Goal: Task Accomplishment & Management: Complete application form

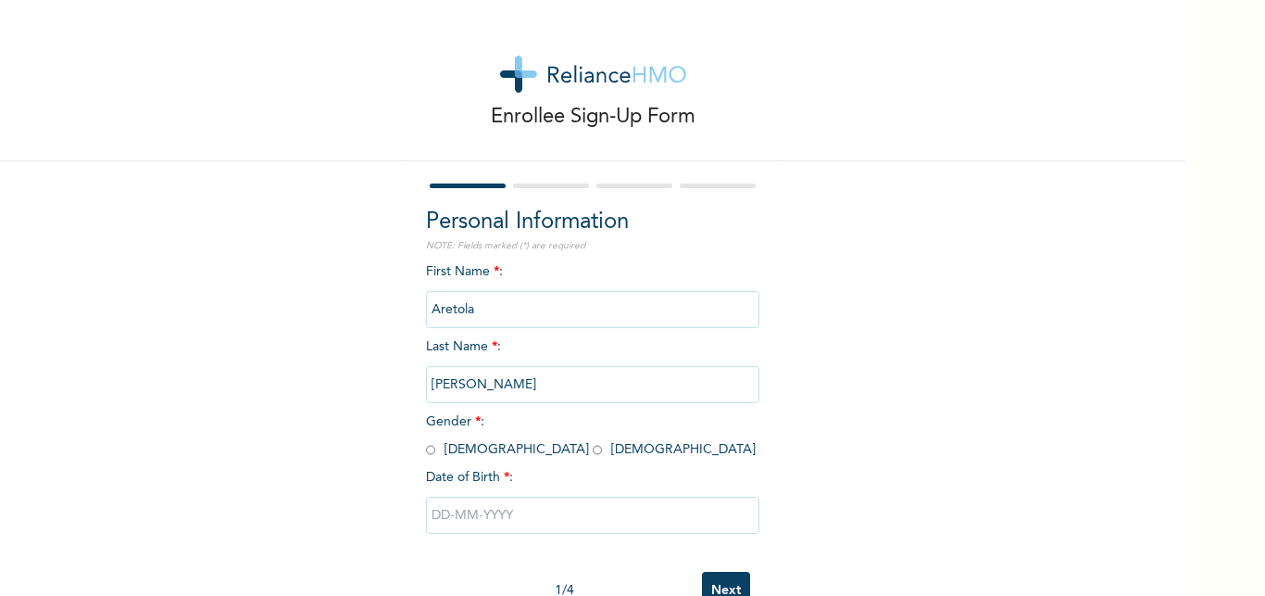
click at [435, 441] on input "radio" at bounding box center [430, 450] width 9 height 18
radio input "true"
click at [493, 497] on input "text" at bounding box center [593, 515] width 334 height 37
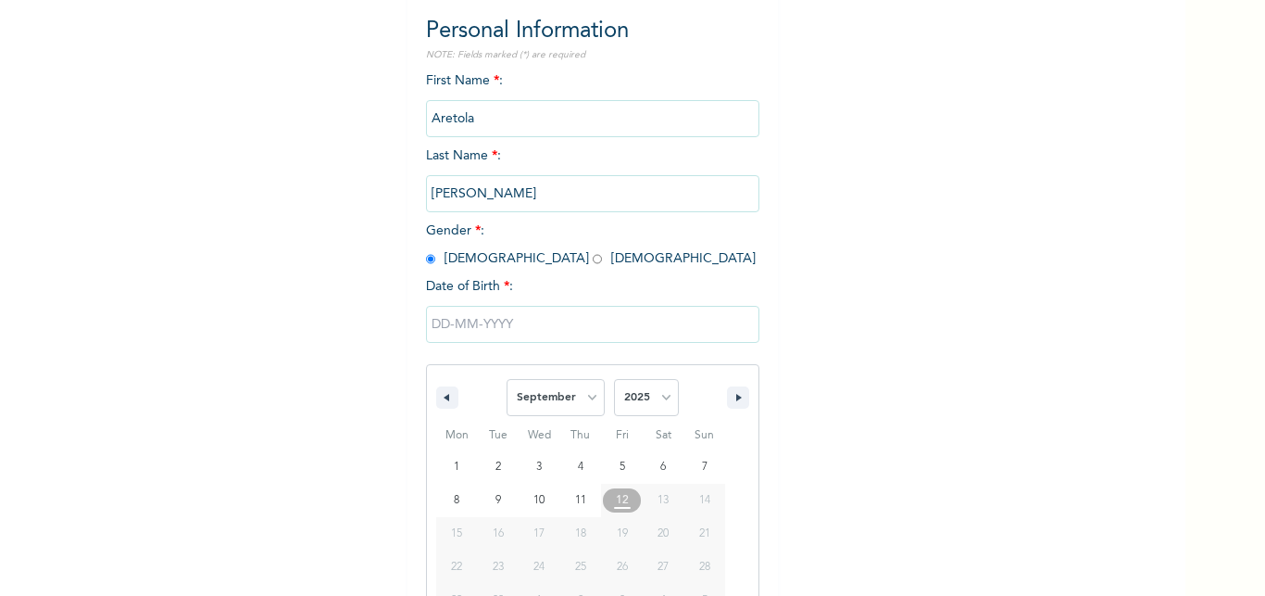
scroll to position [192, 0]
click at [507, 378] on select "January February March April May June July August September October November De…" at bounding box center [556, 396] width 98 height 37
select select "2"
click option "March" at bounding box center [0, 0] width 0 height 0
click at [614, 378] on select "2025 2024 2023 2022 2021 2020 2019 2018 2017 2016 2015 2014 2013 2012 2011 2010…" at bounding box center [646, 396] width 65 height 37
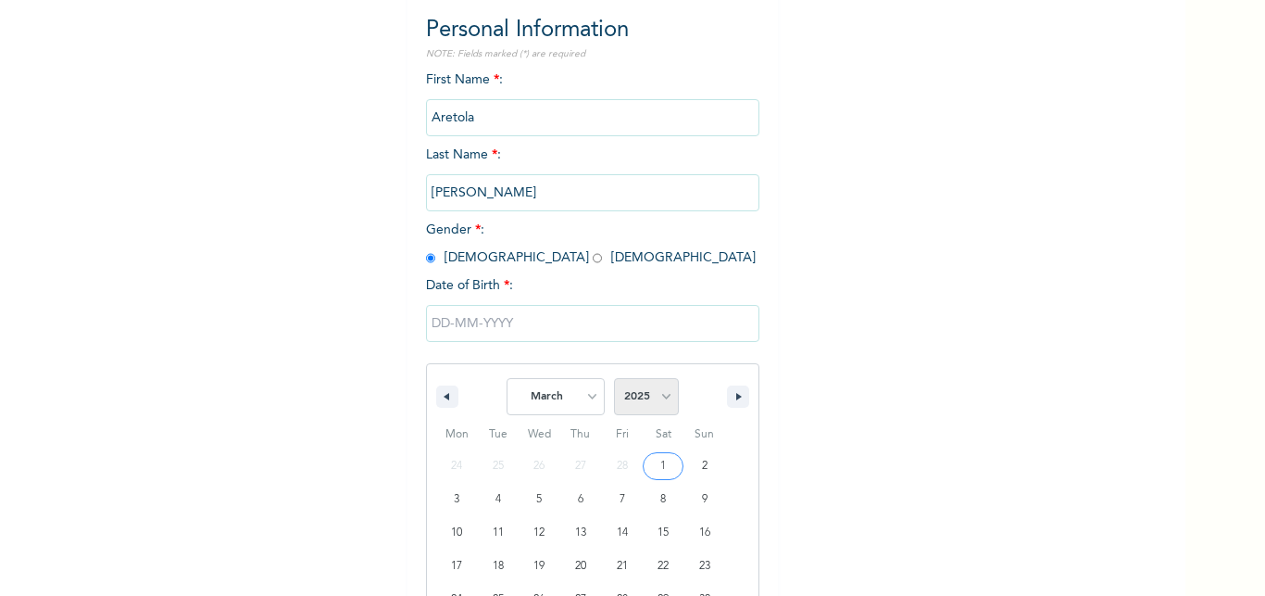
select select "1999"
click option "1999" at bounding box center [0, 0] width 0 height 0
type input "[DATE]"
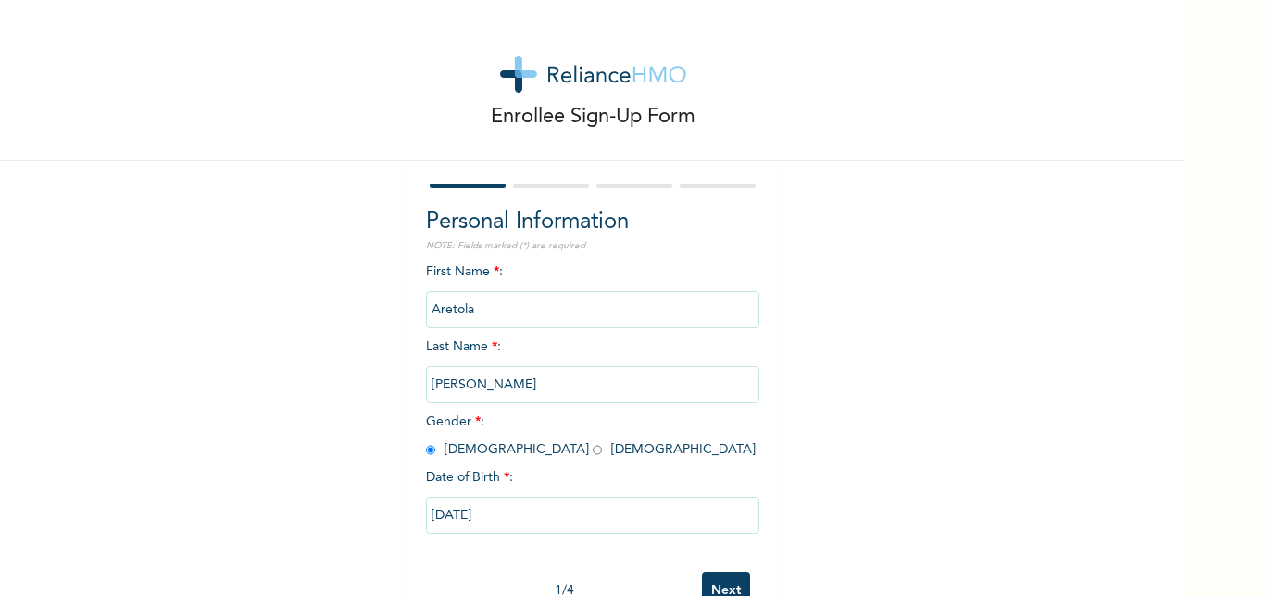
click at [702, 572] on input "Next" at bounding box center [726, 591] width 48 height 38
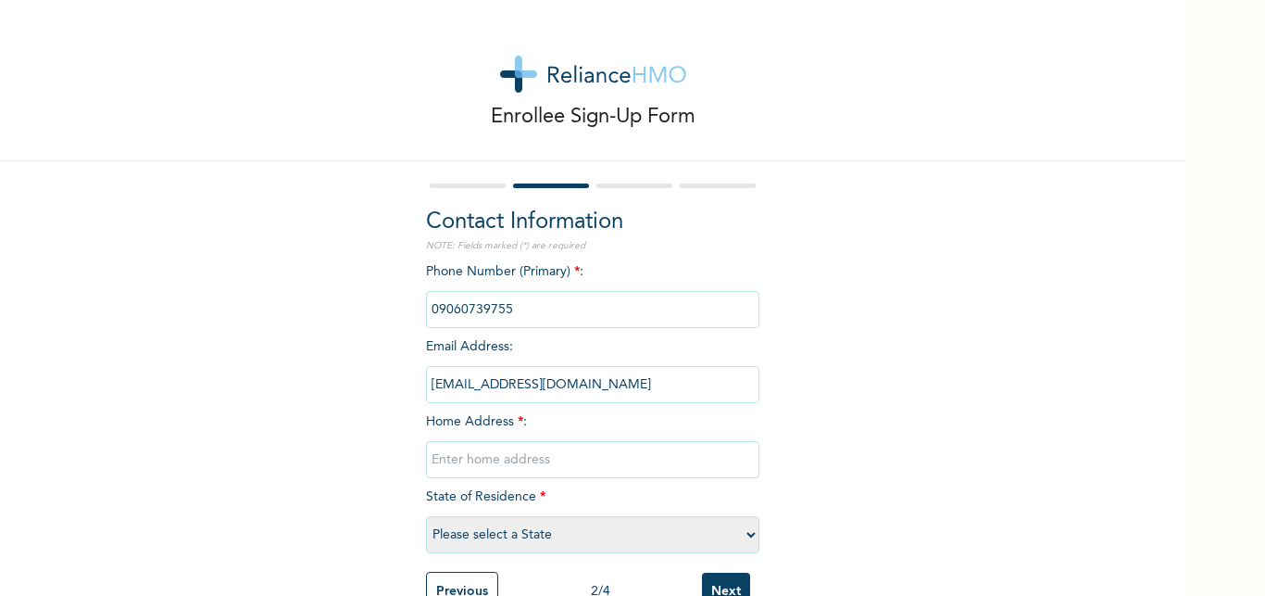
click at [637, 441] on input "text" at bounding box center [593, 459] width 334 height 37
type input "Imosokan Estate Firstpowerline Ologuneru Ibadan Oyo State"
click at [426, 516] on select "Please select a State [PERSON_NAME] (FCT) [PERSON_NAME] Ibom [GEOGRAPHIC_DATA] …" at bounding box center [593, 534] width 334 height 37
select select "31"
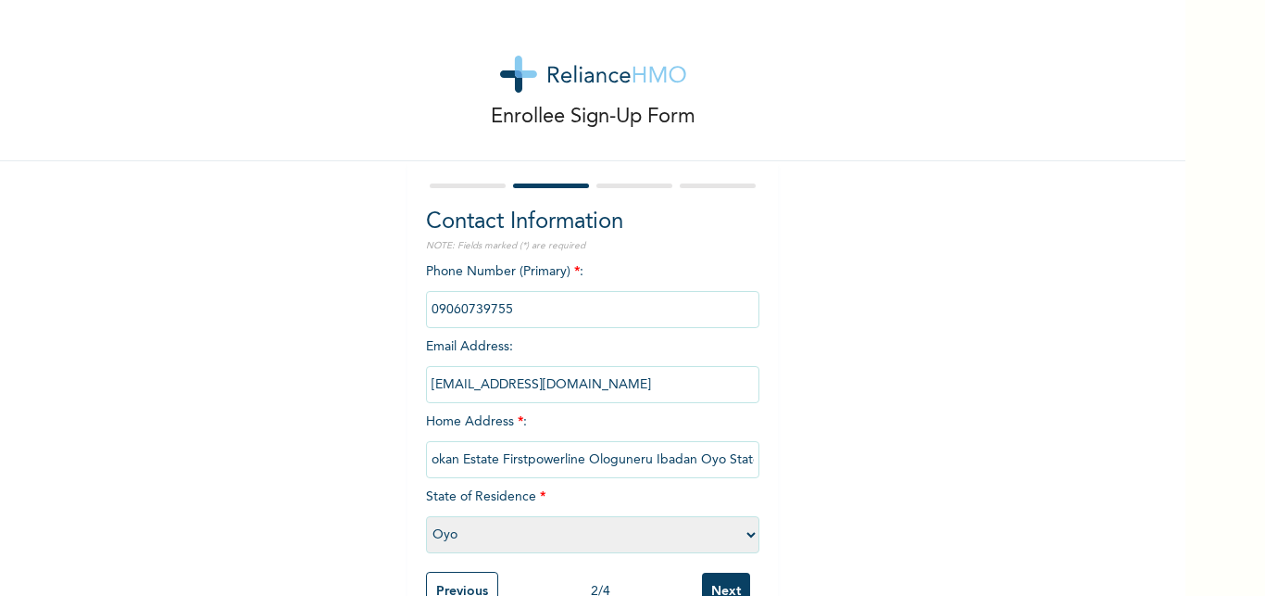
click at [702, 573] on input "Next" at bounding box center [726, 592] width 48 height 38
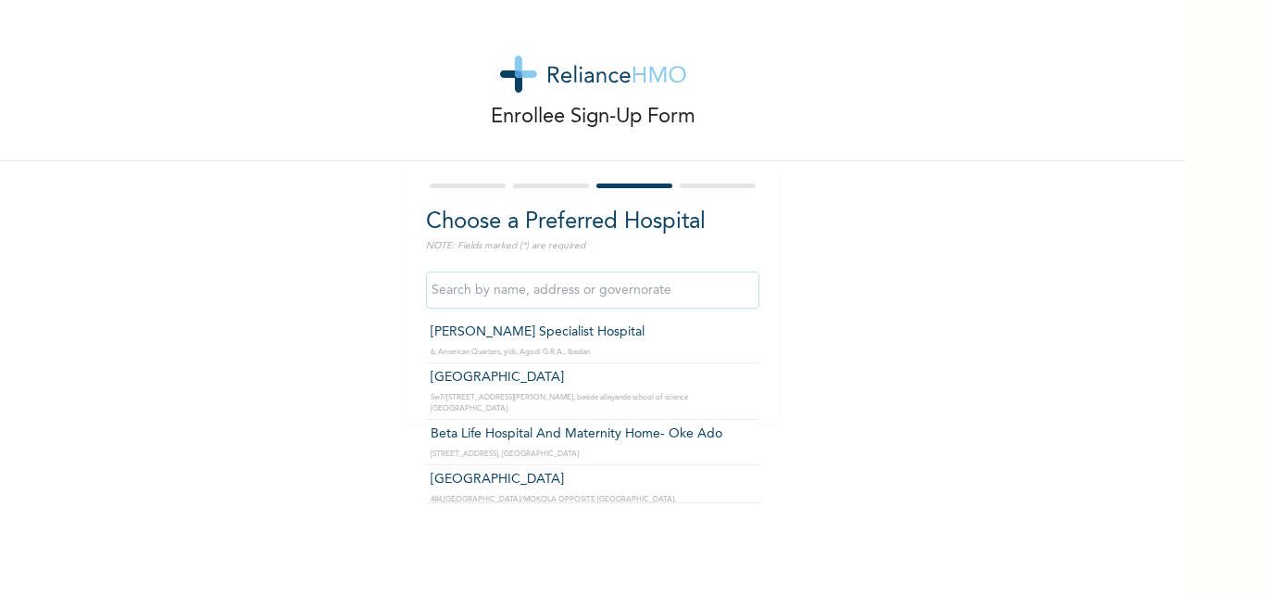
click at [648, 271] on input "text" at bounding box center [593, 289] width 334 height 37
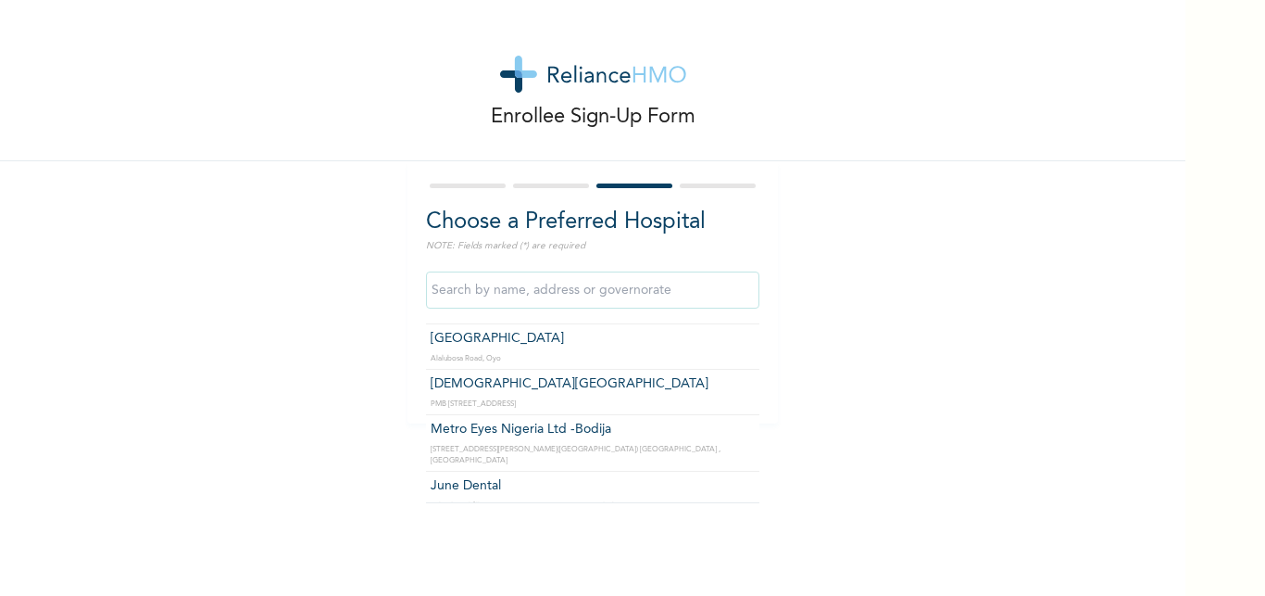
scroll to position [899, 0]
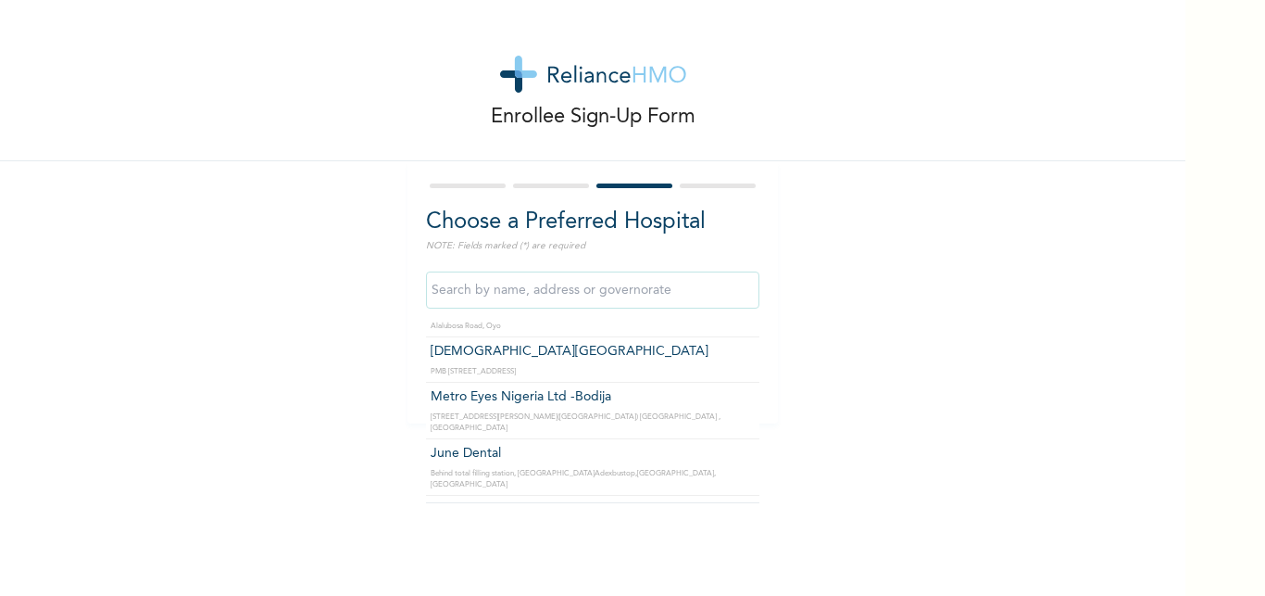
type input "[GEOGRAPHIC_DATA]"
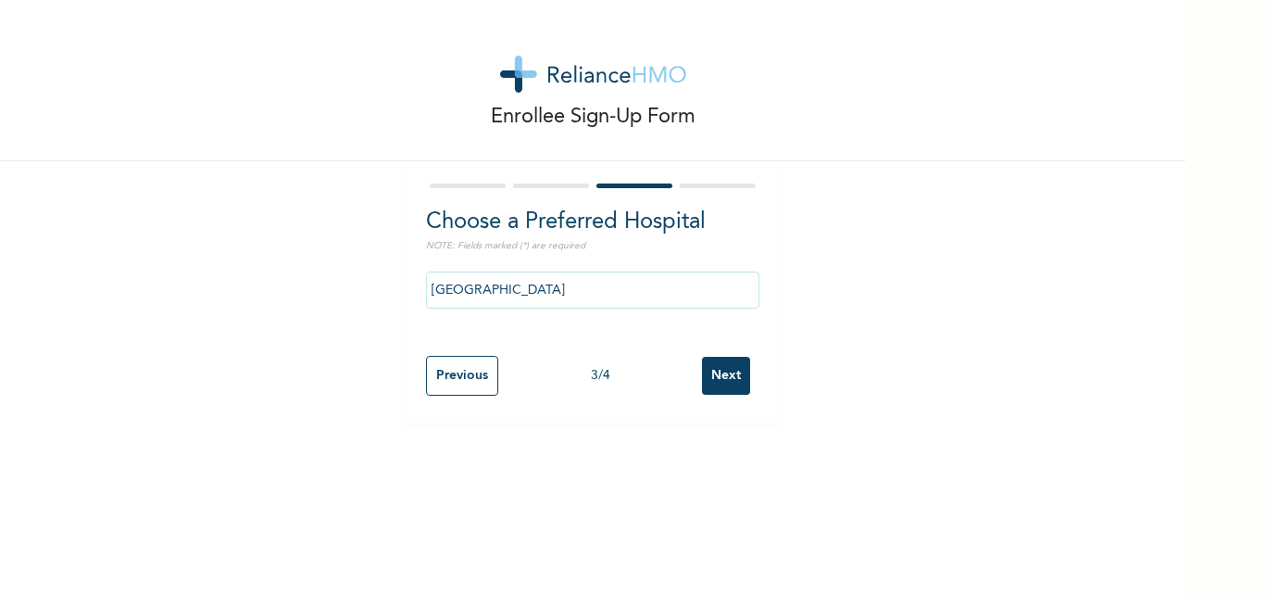
click at [704, 357] on input "Next" at bounding box center [726, 376] width 48 height 38
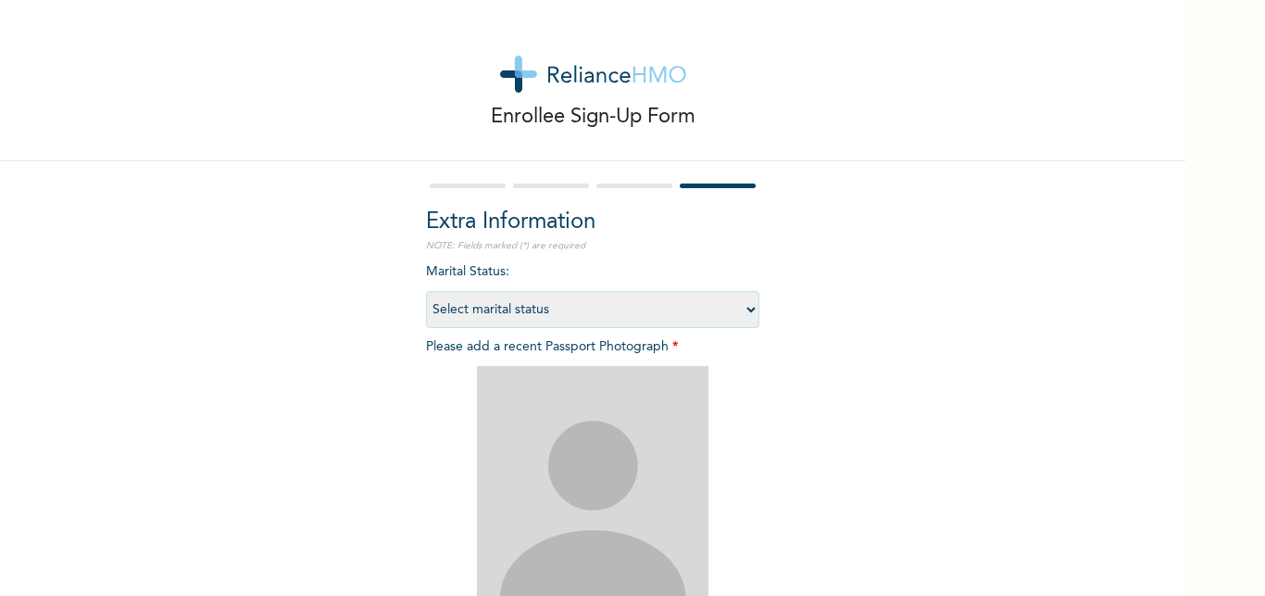
click at [426, 291] on select "Select marital status [DEMOGRAPHIC_DATA] Married [DEMOGRAPHIC_DATA] Widow/[DEMO…" at bounding box center [593, 309] width 334 height 37
select select "2"
click option "Married" at bounding box center [0, 0] width 0 height 0
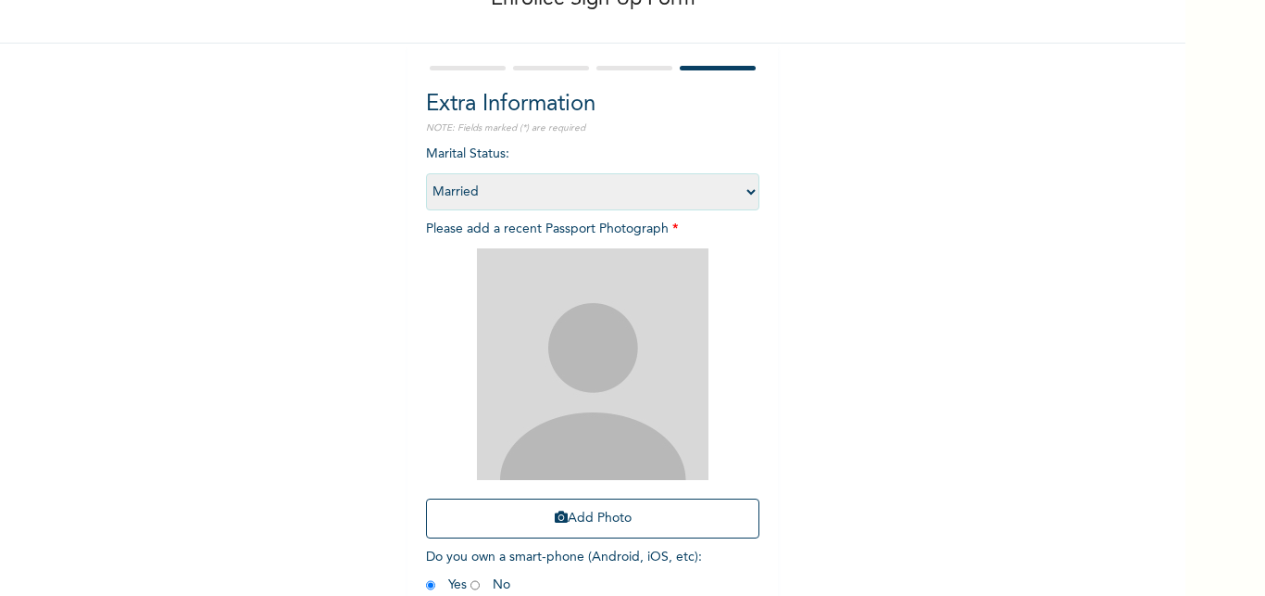
scroll to position [162, 0]
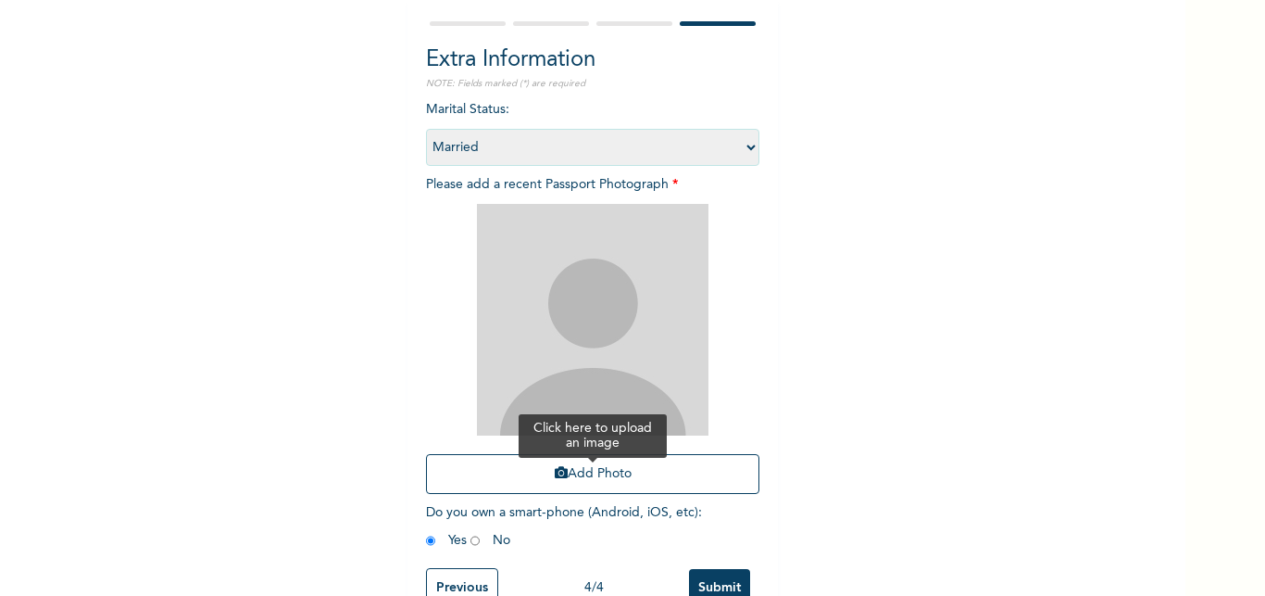
click at [633, 454] on button "Add Photo" at bounding box center [593, 474] width 334 height 40
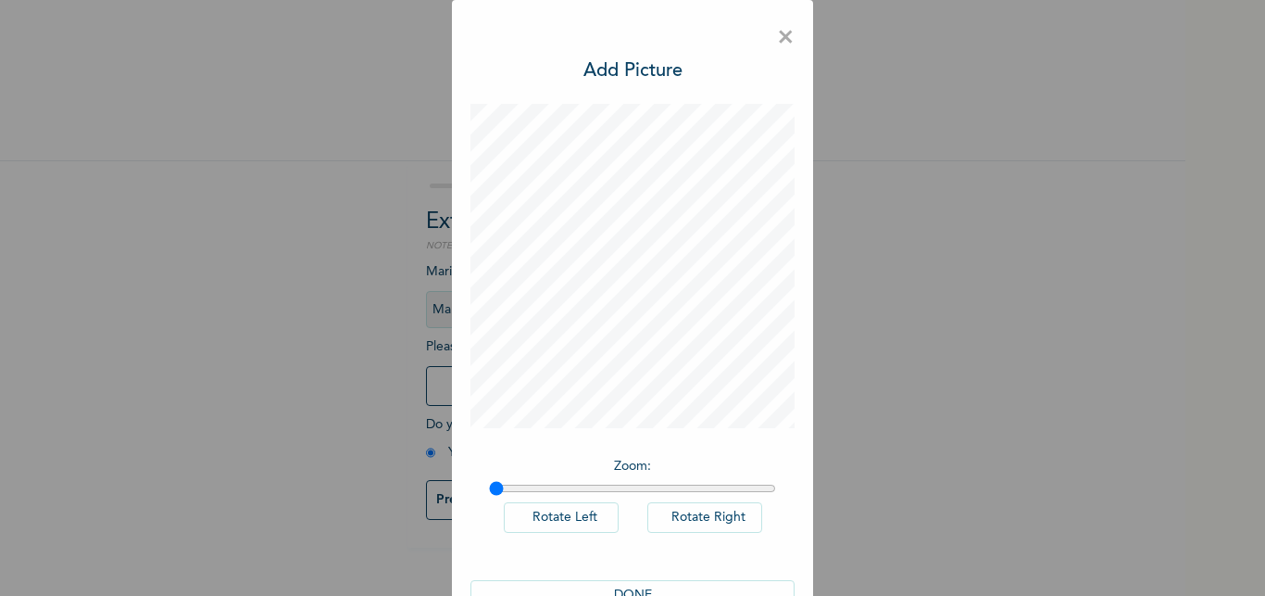
scroll to position [0, 0]
type input "1"
drag, startPoint x: 494, startPoint y: 472, endPoint x: 407, endPoint y: 466, distance: 87.3
click at [489, 481] on input "range" at bounding box center [632, 488] width 287 height 15
click at [664, 580] on button "DONE" at bounding box center [633, 595] width 324 height 31
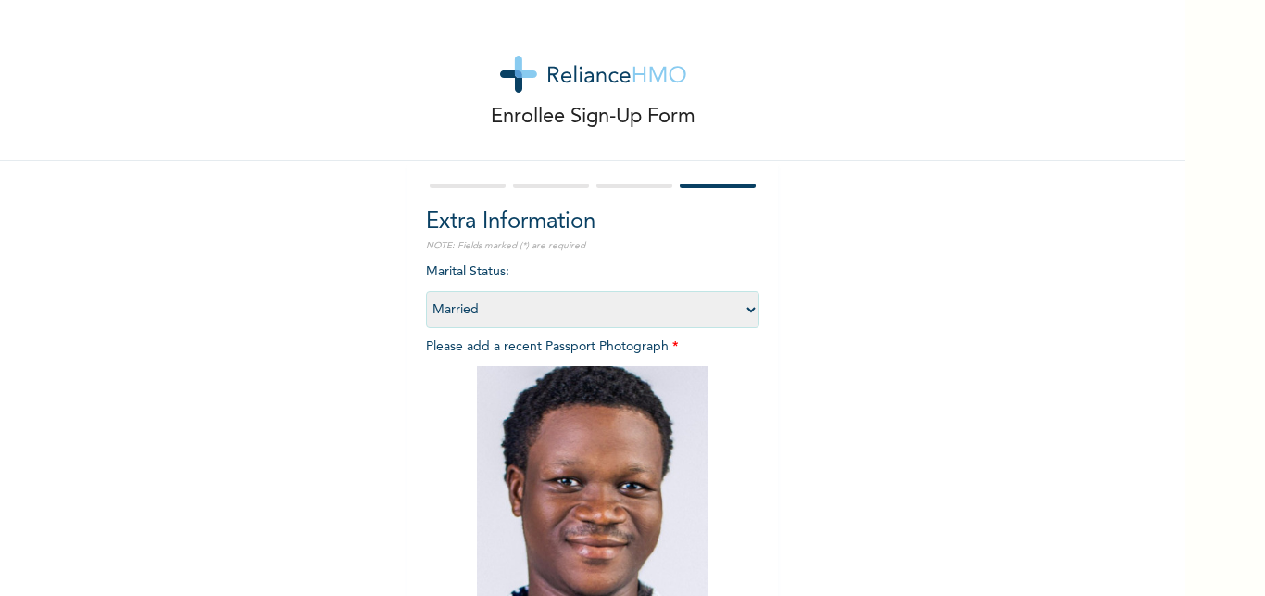
click at [426, 291] on select "Select marital status [DEMOGRAPHIC_DATA] Married [DEMOGRAPHIC_DATA] Widow/[DEMO…" at bounding box center [593, 309] width 334 height 37
click at [782, 360] on div "Enrollee Sign-Up Form Extra Information NOTE: Fields marked (*) are required Ma…" at bounding box center [593, 399] width 1186 height 798
click at [426, 291] on select "Select marital status [DEMOGRAPHIC_DATA] Married [DEMOGRAPHIC_DATA] Widow/[DEMO…" at bounding box center [593, 309] width 334 height 37
select select "Select marital status"
click option "Select marital status" at bounding box center [0, 0] width 0 height 0
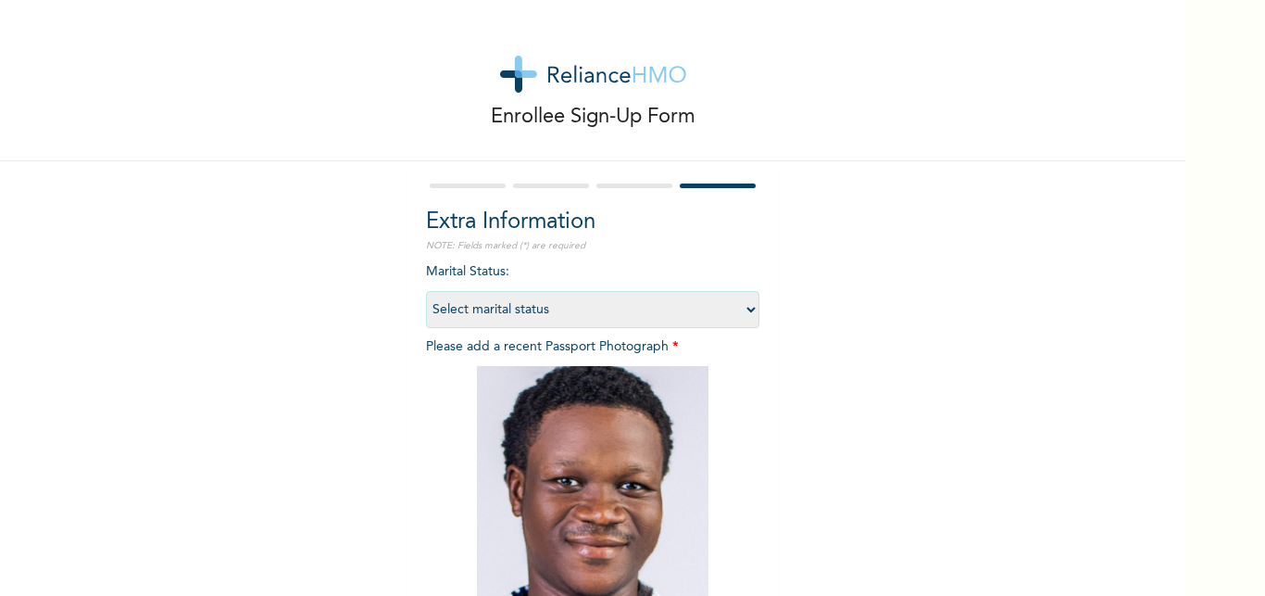
scroll to position [162, 0]
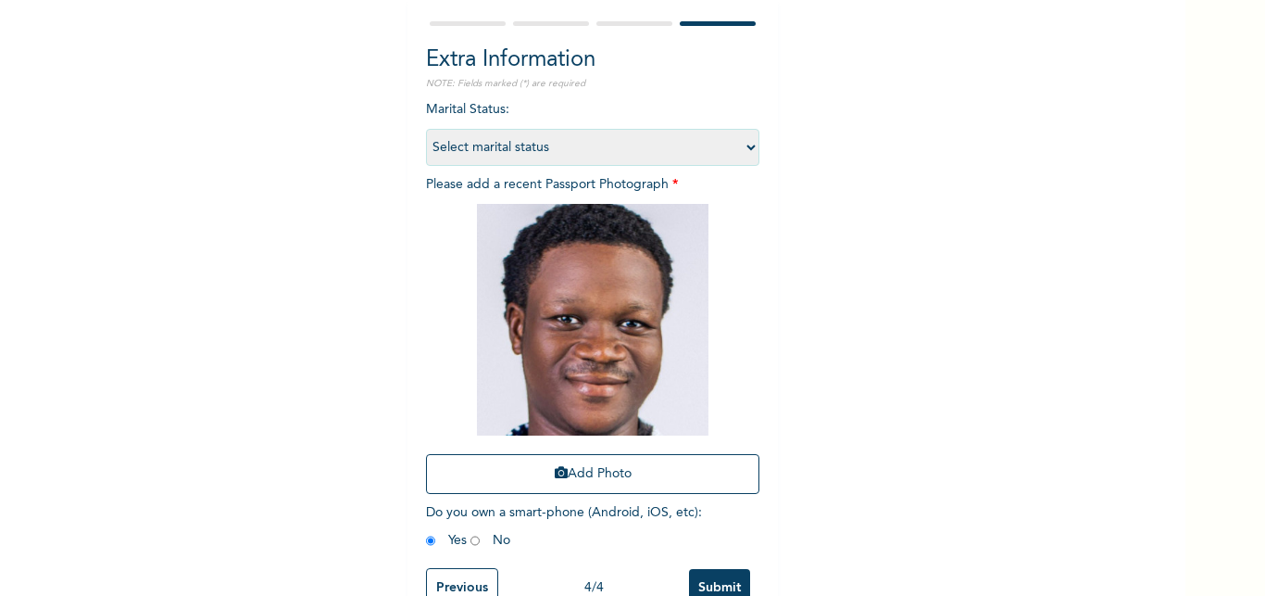
click at [494, 506] on span "Do you own a smart-phone (Android, iOS, etc) : Yes No" at bounding box center [564, 526] width 276 height 41
click at [480, 532] on input "radio" at bounding box center [475, 541] width 9 height 18
radio input "true"
click at [435, 532] on input "radio" at bounding box center [430, 541] width 9 height 18
radio input "true"
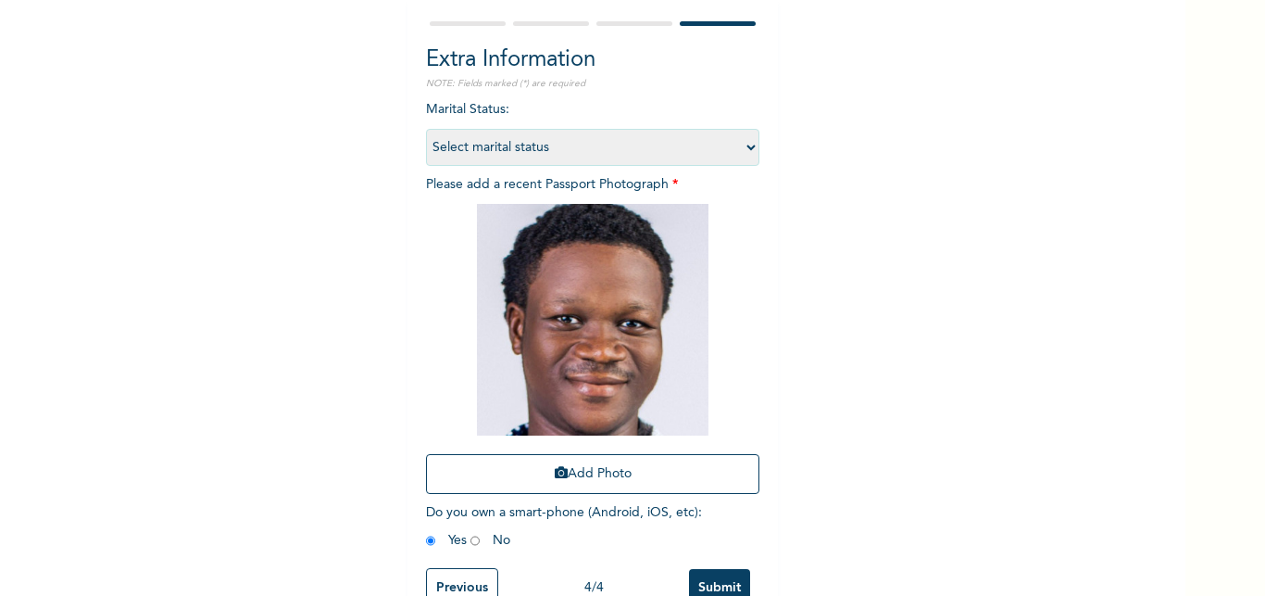
click at [426, 129] on select "Select marital status [DEMOGRAPHIC_DATA] Married [DEMOGRAPHIC_DATA] Widow/[DEMO…" at bounding box center [593, 147] width 334 height 37
click option "Single" at bounding box center [0, 0] width 0 height 0
click at [426, 129] on select "Select marital status [DEMOGRAPHIC_DATA] Married [DEMOGRAPHIC_DATA] Widow/[DEMO…" at bounding box center [593, 147] width 334 height 37
select select "Select marital status"
click option "Select marital status" at bounding box center [0, 0] width 0 height 0
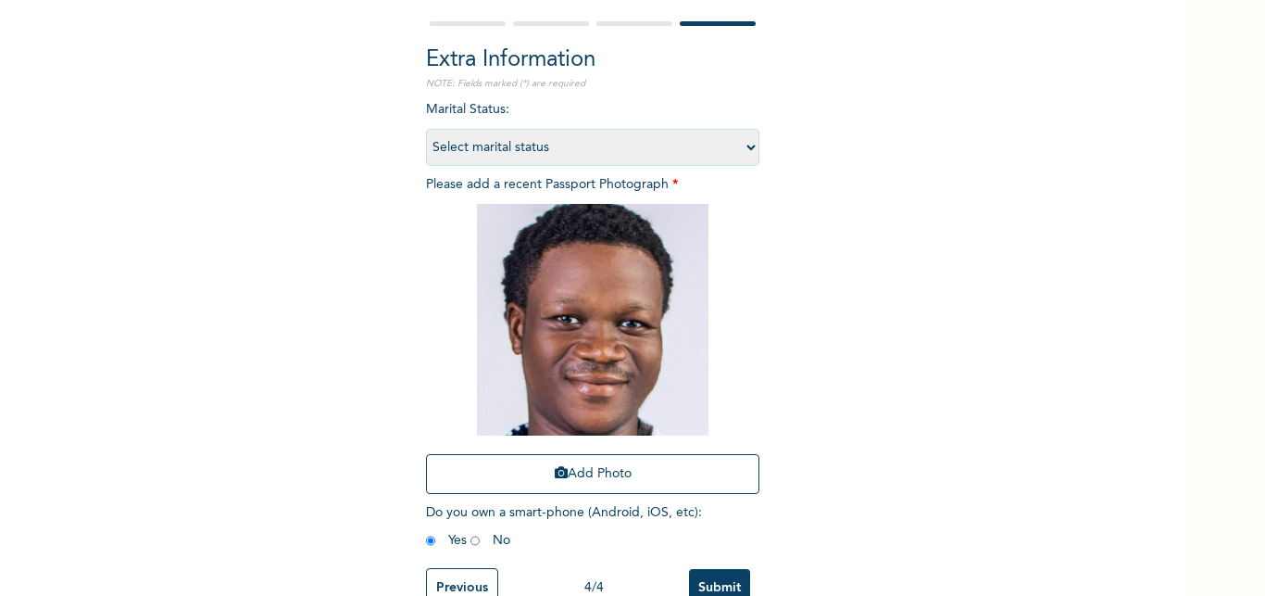
click at [689, 569] on input "Submit" at bounding box center [719, 588] width 61 height 38
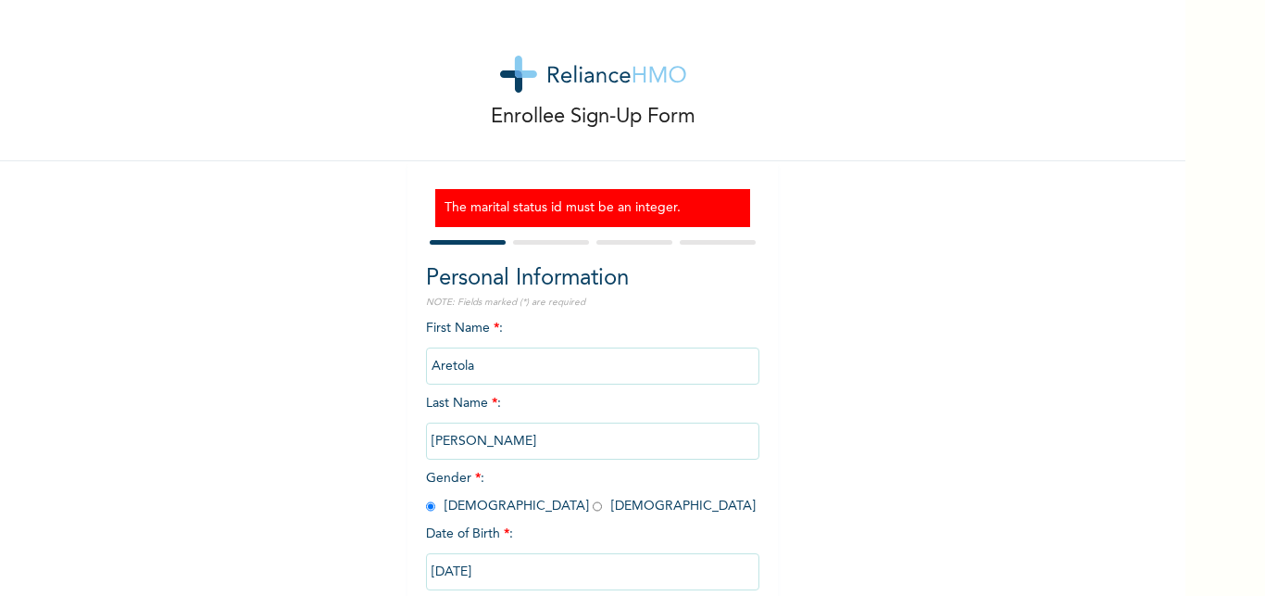
scroll to position [45, 0]
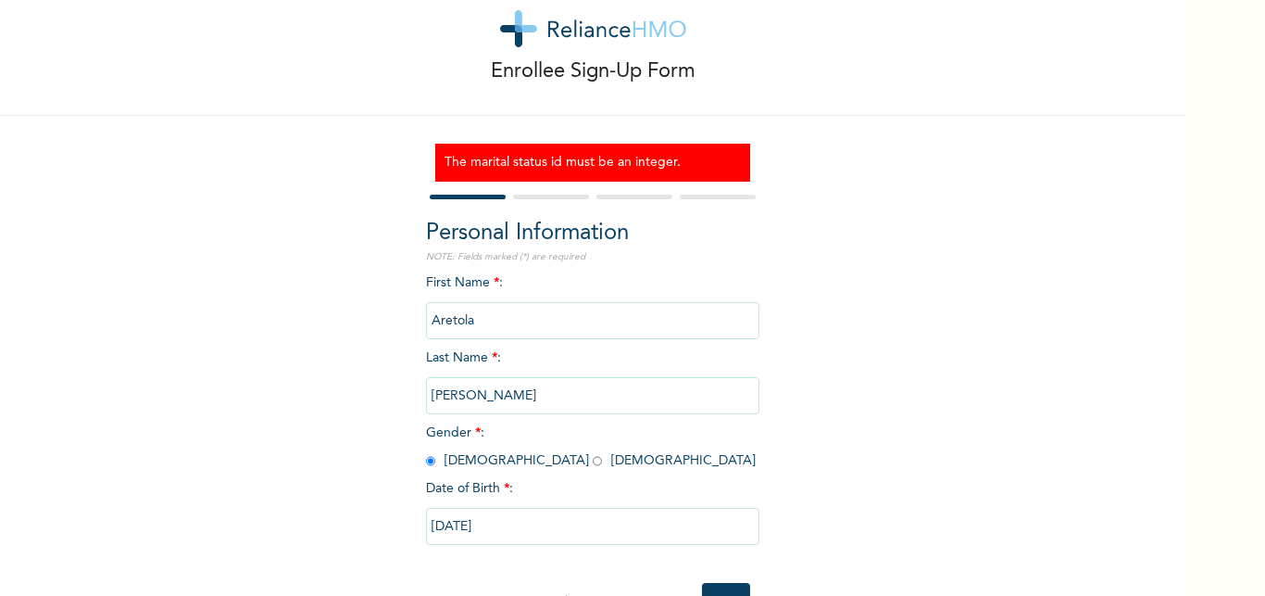
click at [708, 573] on div "1 / 4 Next" at bounding box center [593, 601] width 334 height 57
click at [708, 583] on input "Next" at bounding box center [726, 602] width 48 height 38
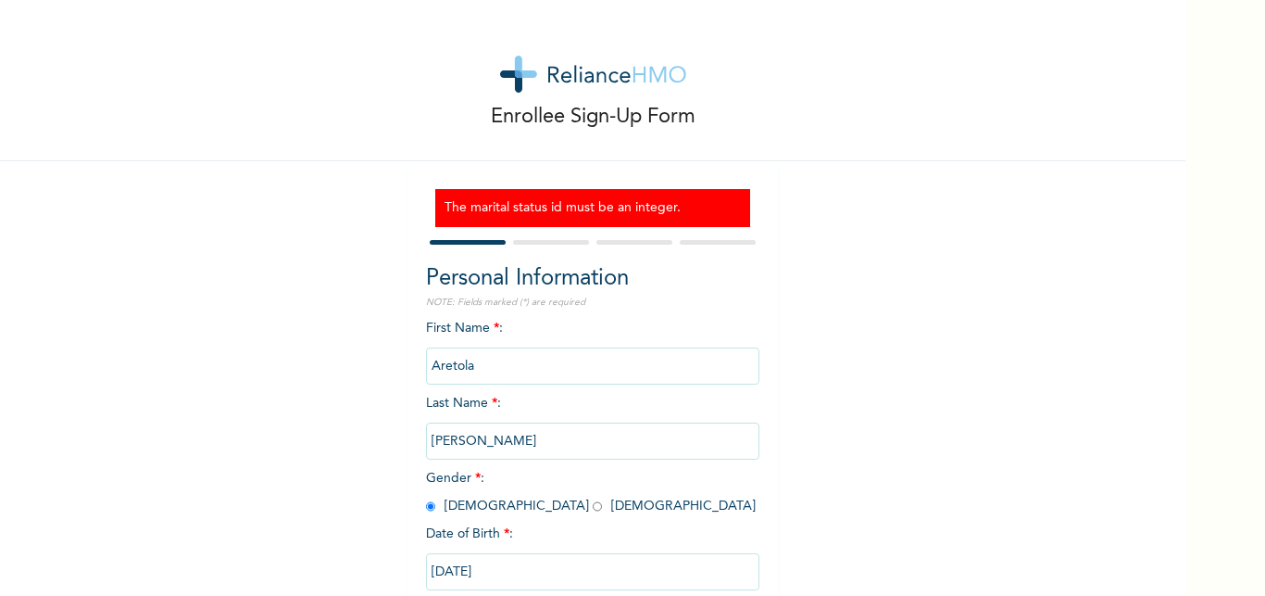
select select "31"
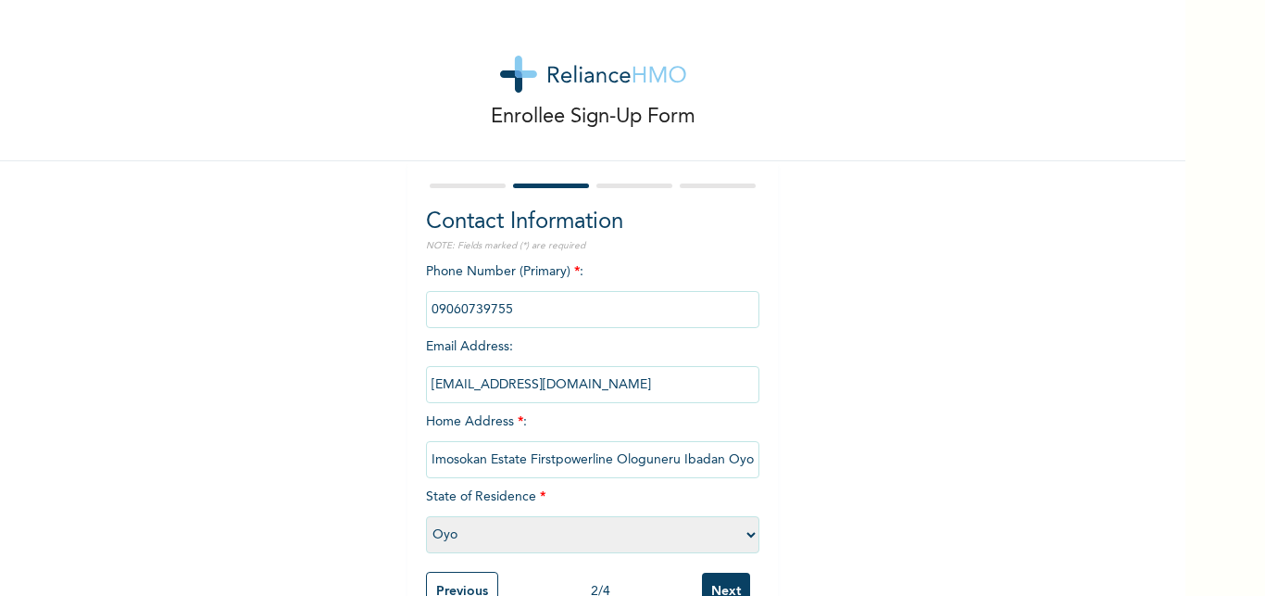
click at [706, 573] on input "Next" at bounding box center [726, 592] width 48 height 38
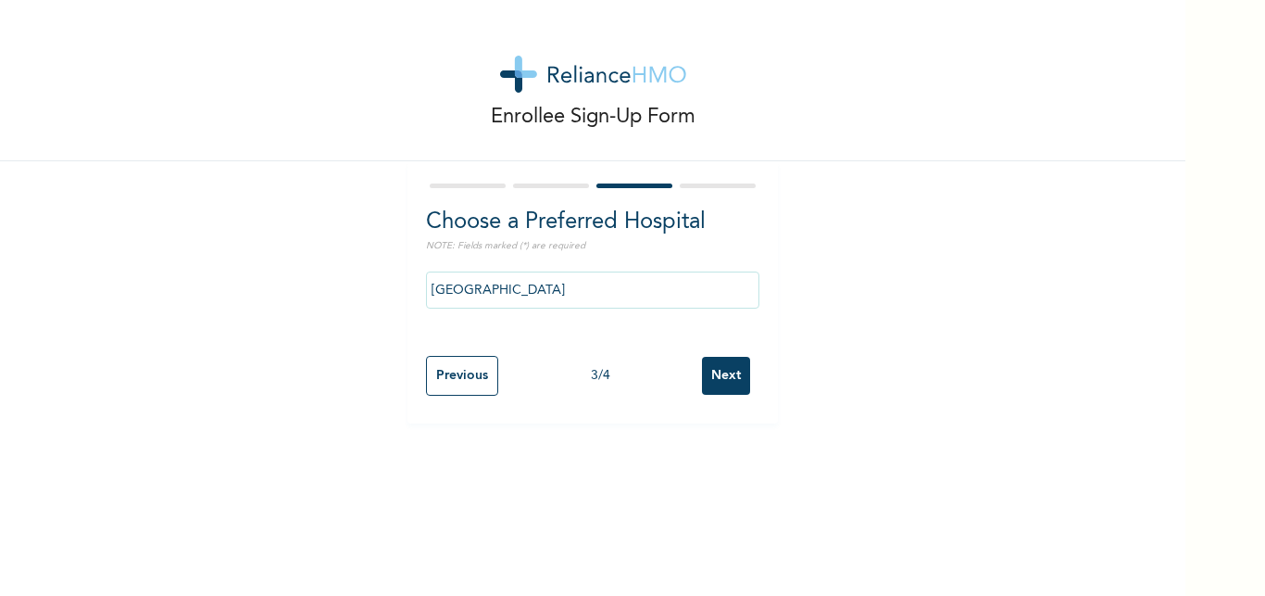
click at [702, 357] on input "Next" at bounding box center [726, 376] width 48 height 38
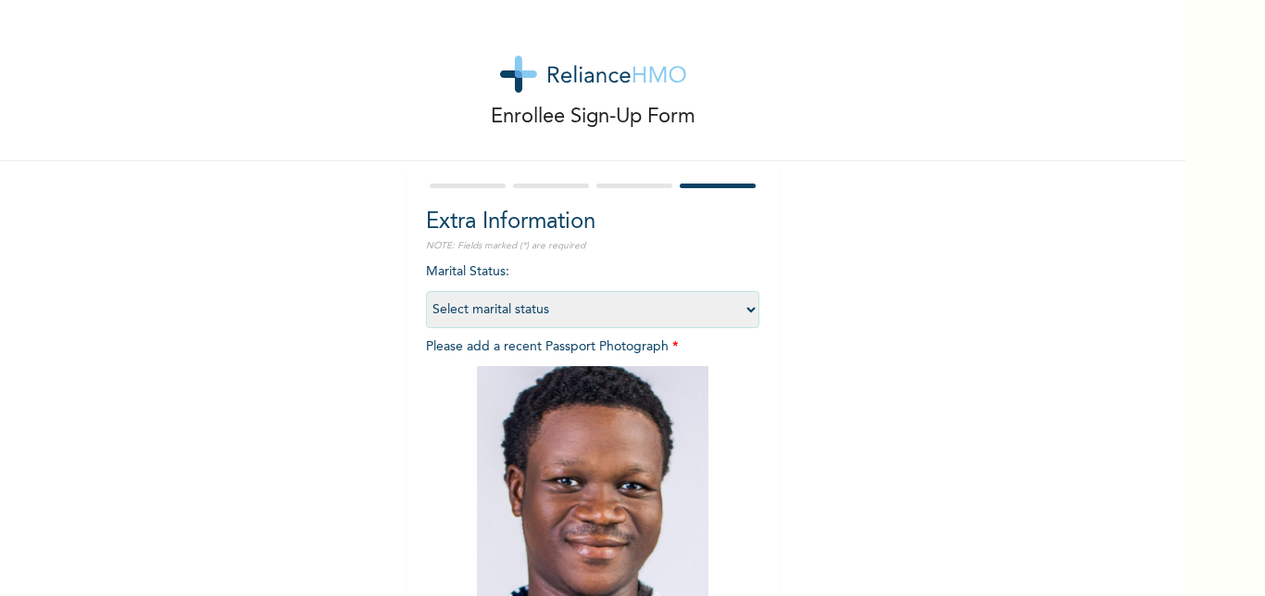
click at [426, 291] on select "Select marital status [DEMOGRAPHIC_DATA] Married [DEMOGRAPHIC_DATA] Widow/[DEMO…" at bounding box center [593, 309] width 334 height 37
select select "1"
click option "Single" at bounding box center [0, 0] width 0 height 0
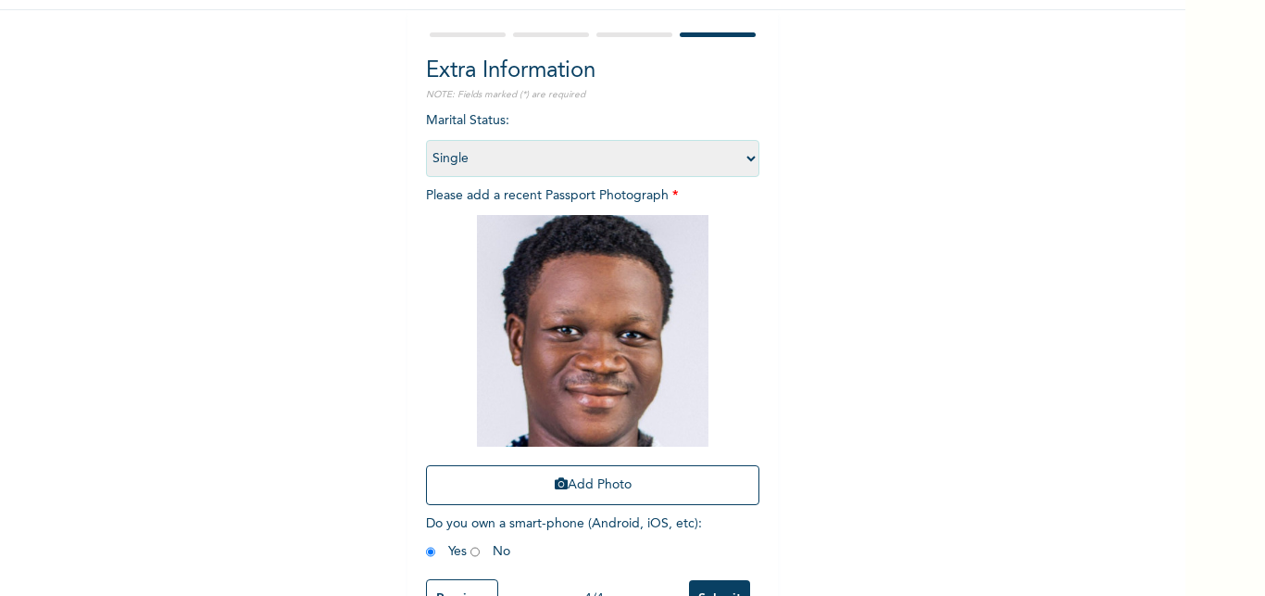
scroll to position [162, 0]
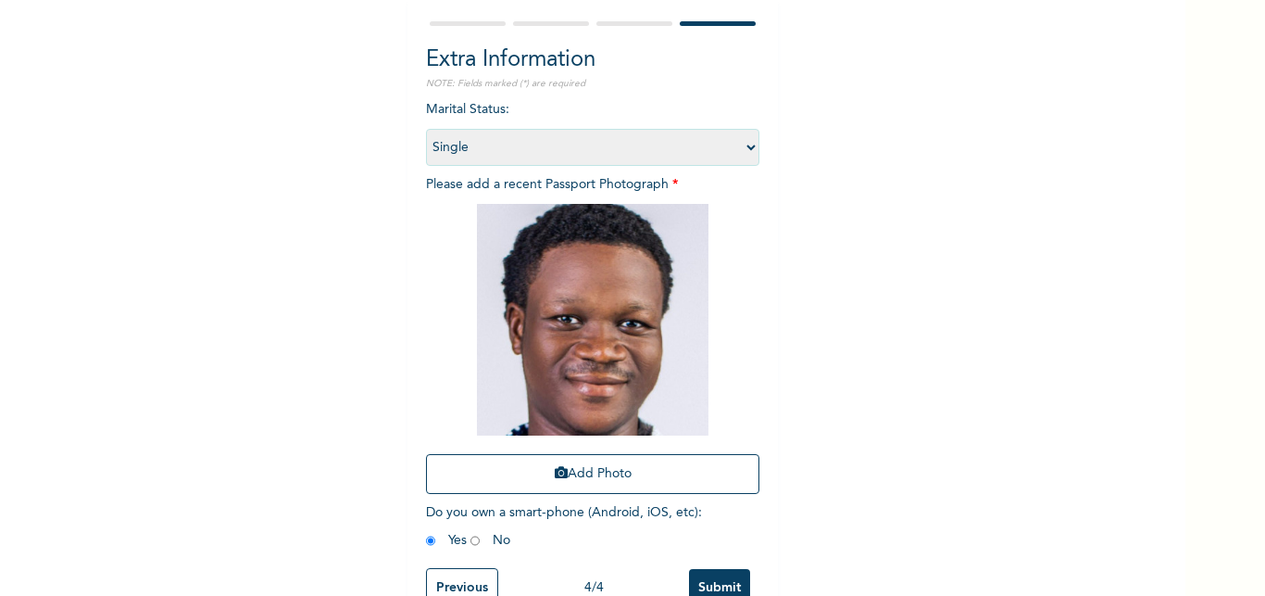
click at [716, 569] on input "Submit" at bounding box center [719, 588] width 61 height 38
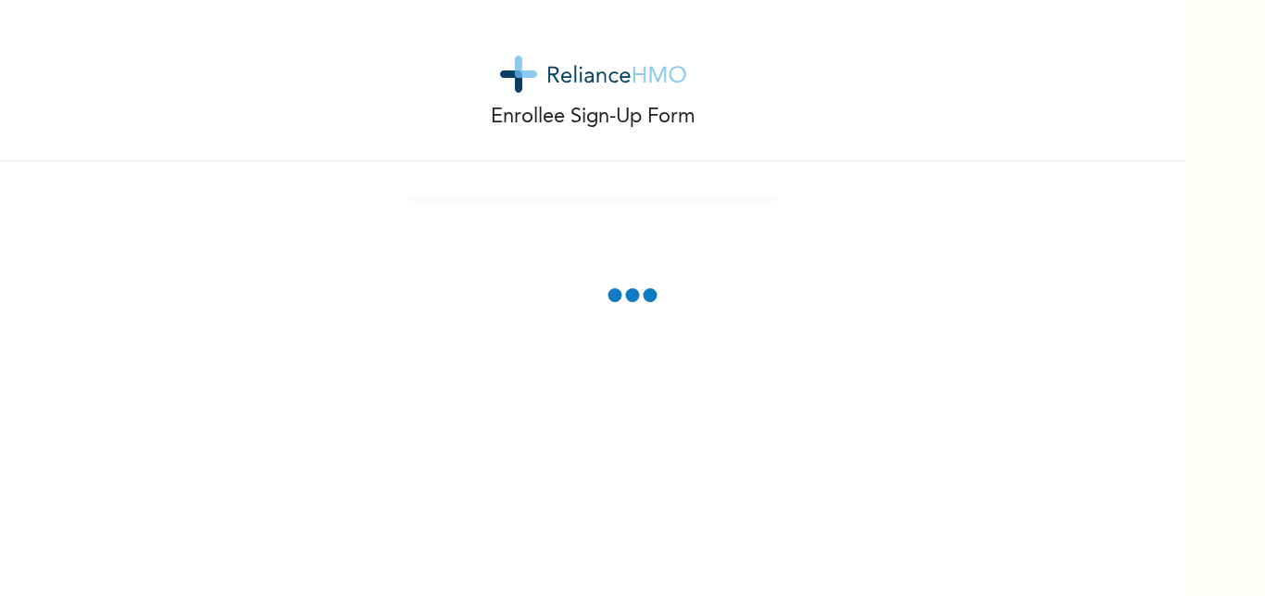
scroll to position [0, 0]
